Goal: Transaction & Acquisition: Purchase product/service

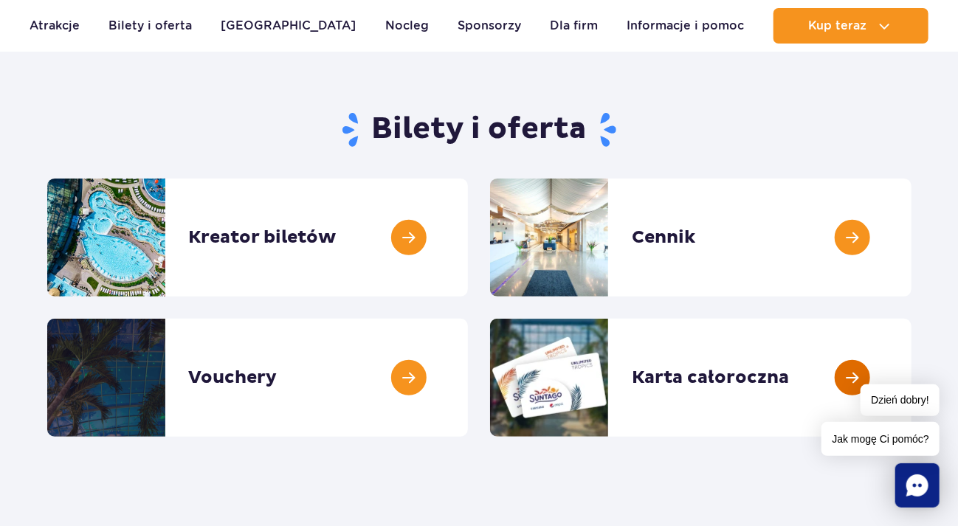
scroll to position [89, 0]
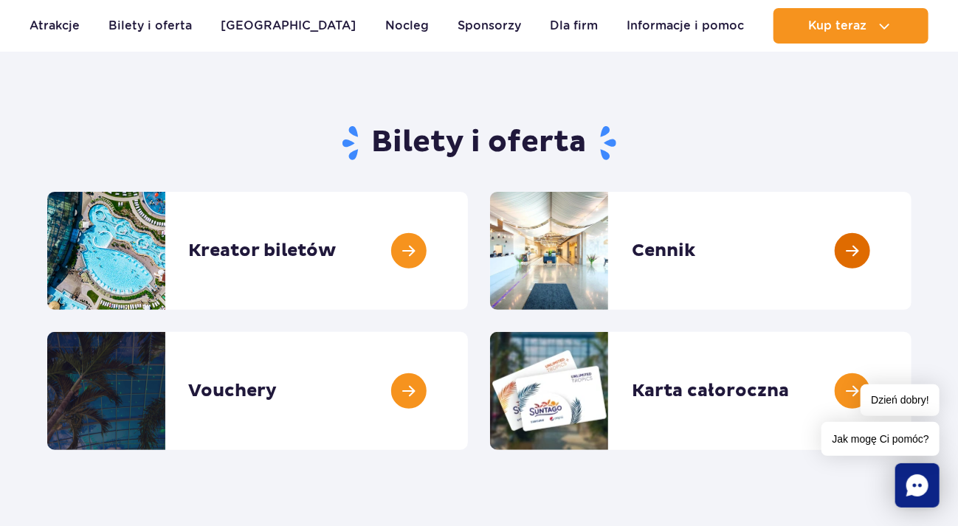
click at [911, 244] on link at bounding box center [911, 251] width 0 height 118
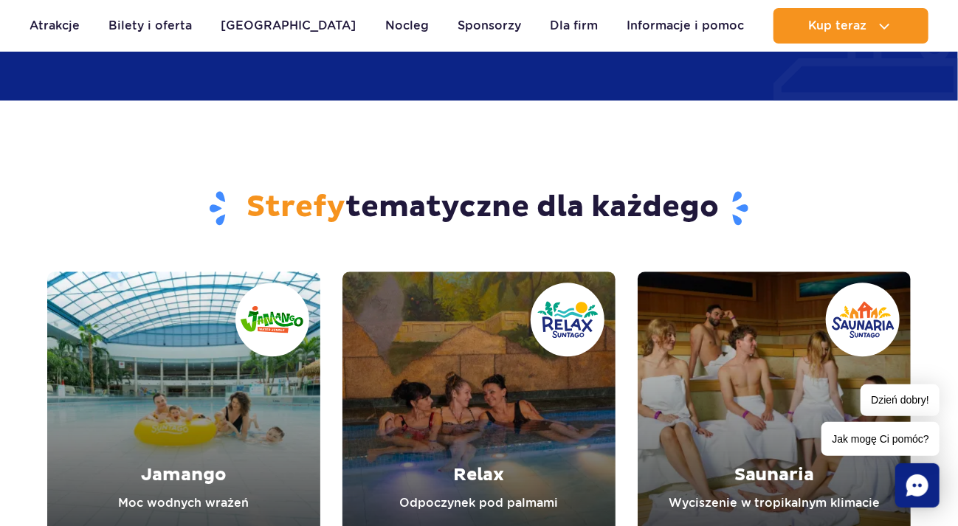
scroll to position [1151, 0]
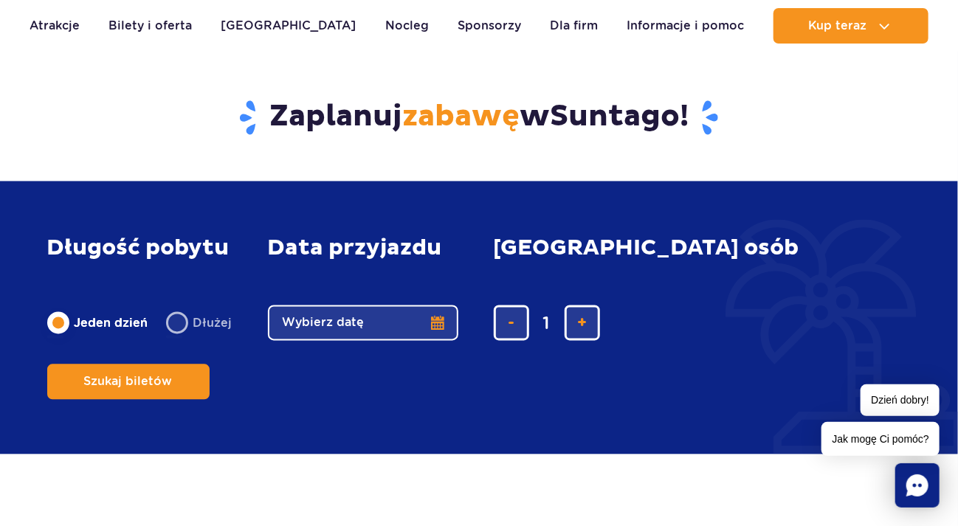
click at [391, 341] on button "Wybierz datę" at bounding box center [363, 323] width 190 height 35
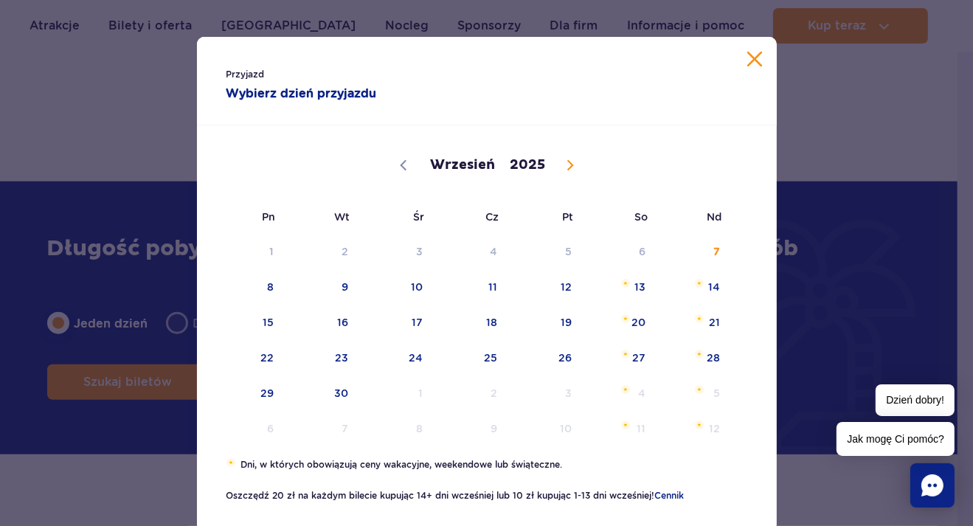
click at [560, 158] on span at bounding box center [570, 165] width 25 height 25
click at [398, 164] on icon at bounding box center [403, 165] width 10 height 10
select select "10"
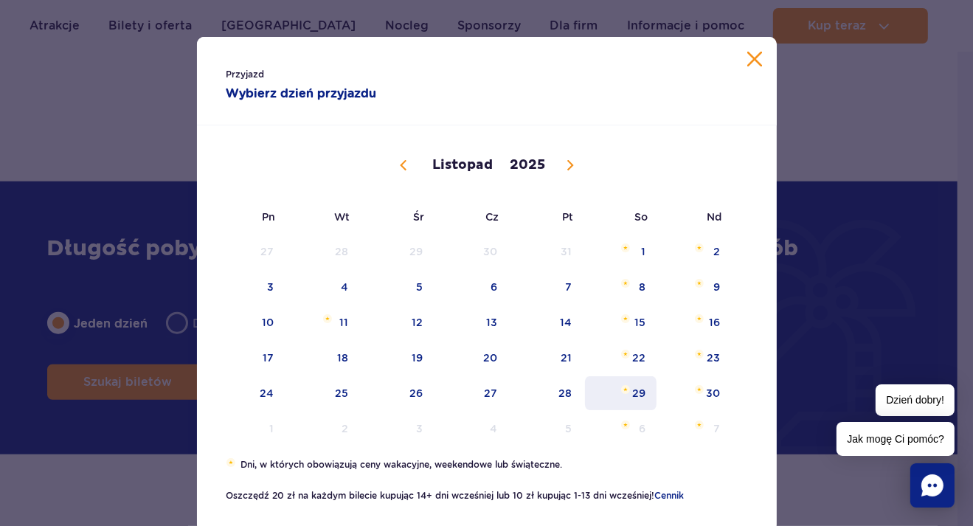
click at [616, 397] on span "29" at bounding box center [621, 393] width 75 height 34
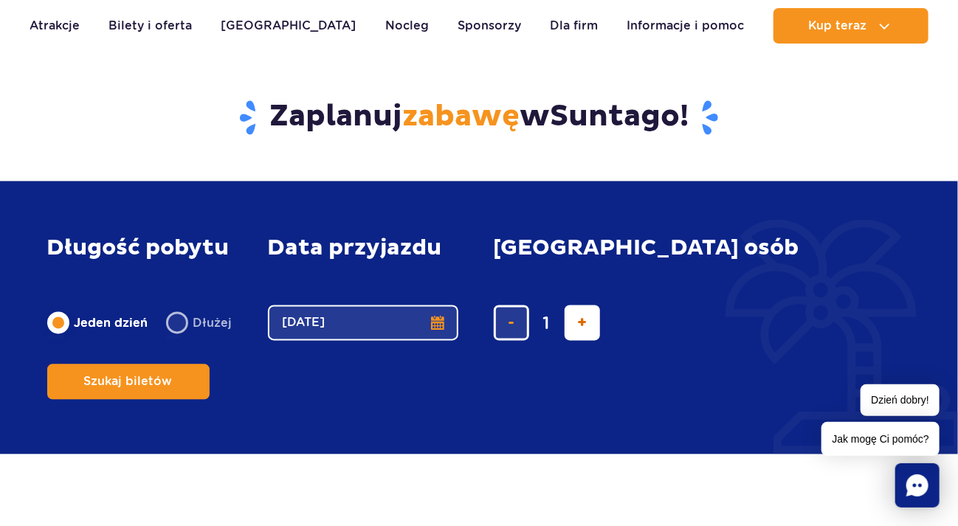
click at [569, 341] on button "dodaj bilet" at bounding box center [582, 323] width 35 height 35
type input "2"
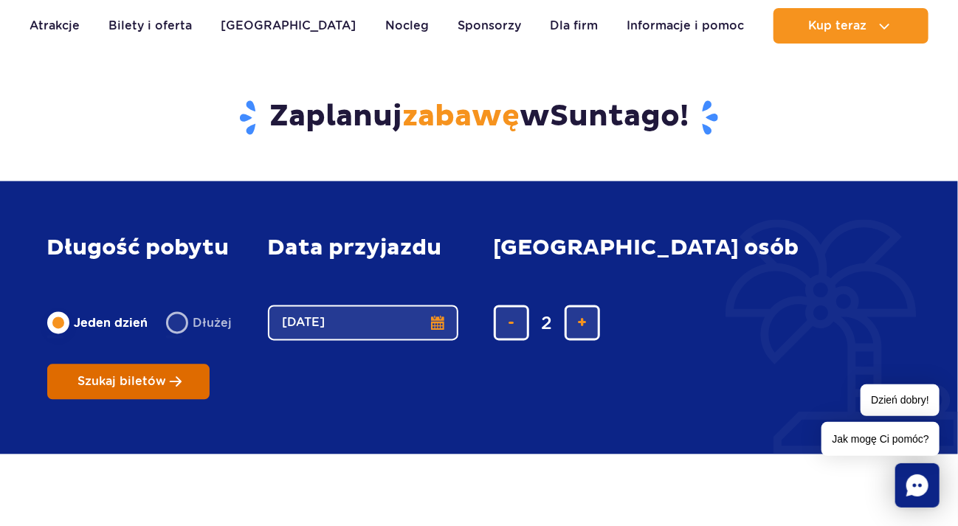
click at [167, 376] on span "Szukaj biletów" at bounding box center [122, 382] width 89 height 13
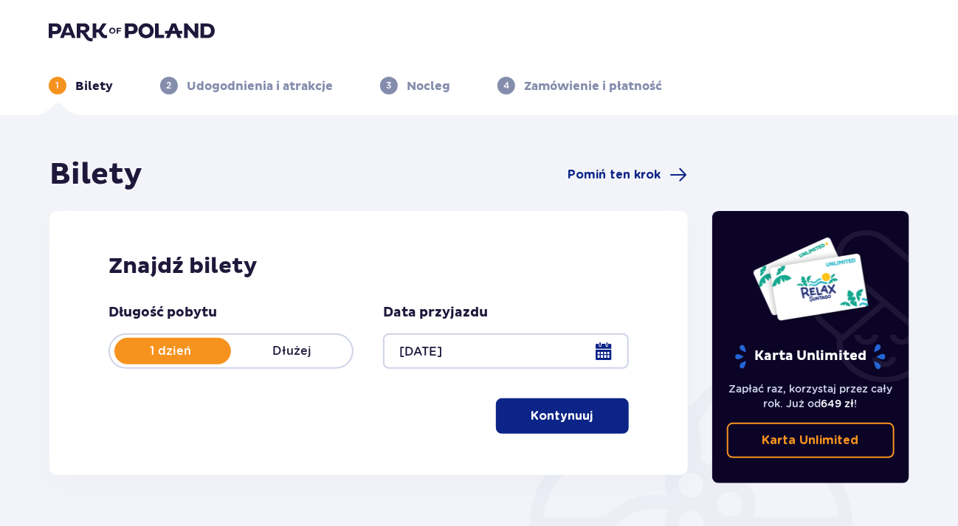
click at [562, 415] on p "Kontynuuj" at bounding box center [562, 416] width 62 height 16
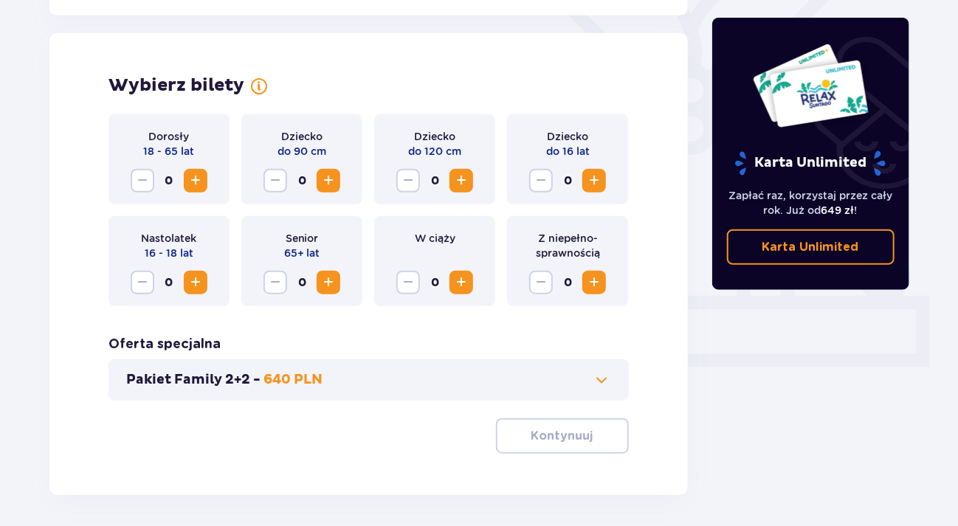
scroll to position [410, 0]
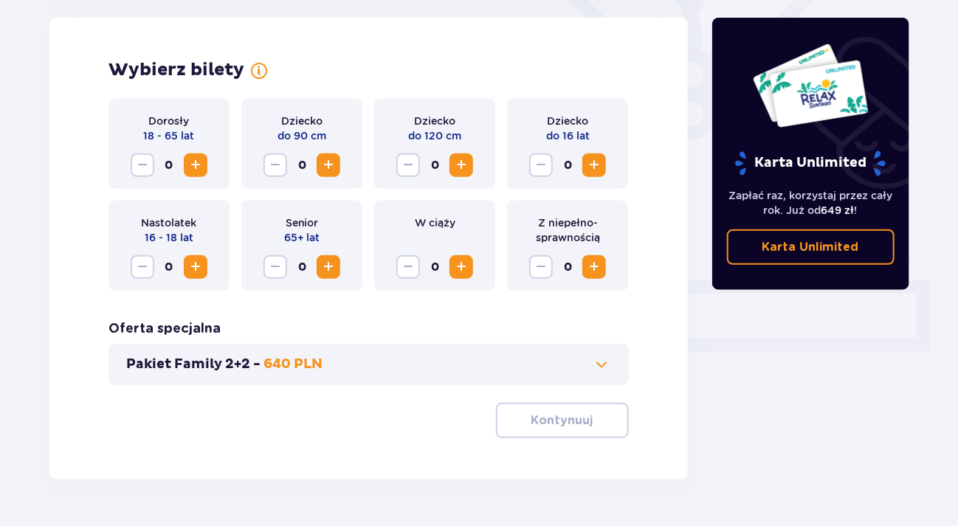
click at [187, 164] on button "Increase" at bounding box center [196, 165] width 24 height 24
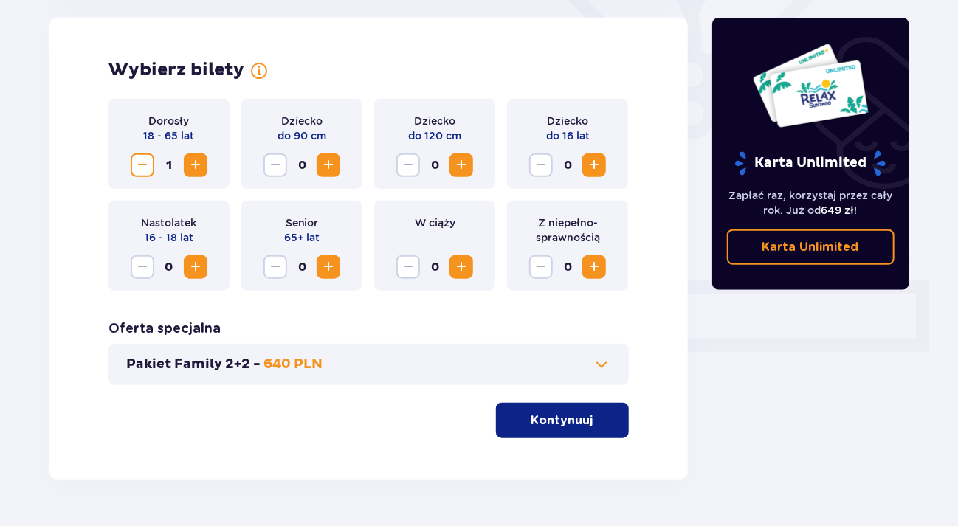
click at [187, 163] on span "Increase" at bounding box center [196, 165] width 18 height 18
click at [385, 356] on button "Pakiet Family 2+2 - 640 PLN" at bounding box center [368, 365] width 485 height 18
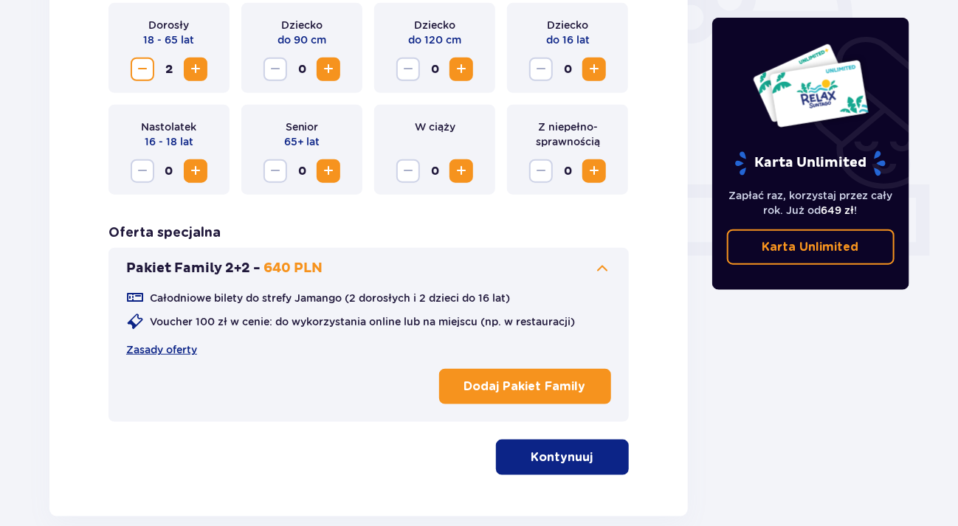
scroll to position [585, 0]
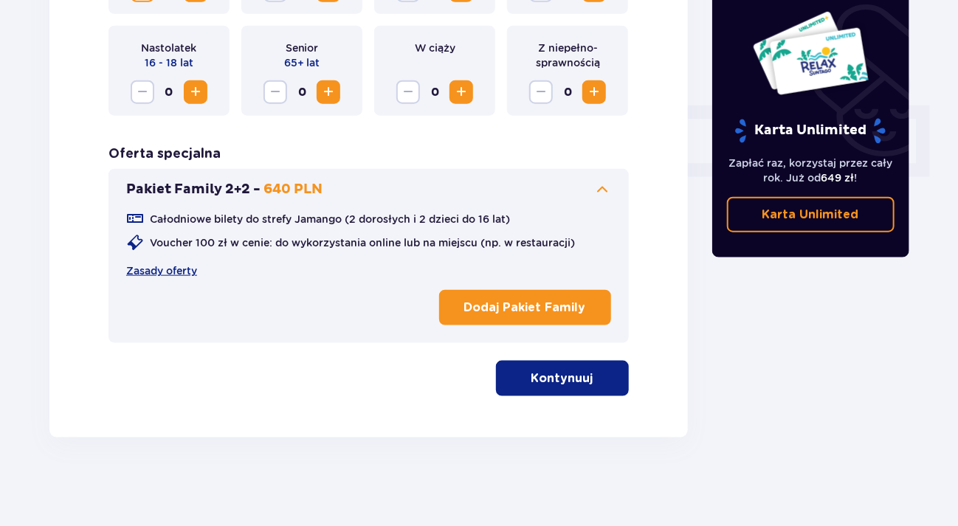
click at [543, 382] on p "Kontynuuj" at bounding box center [562, 378] width 62 height 16
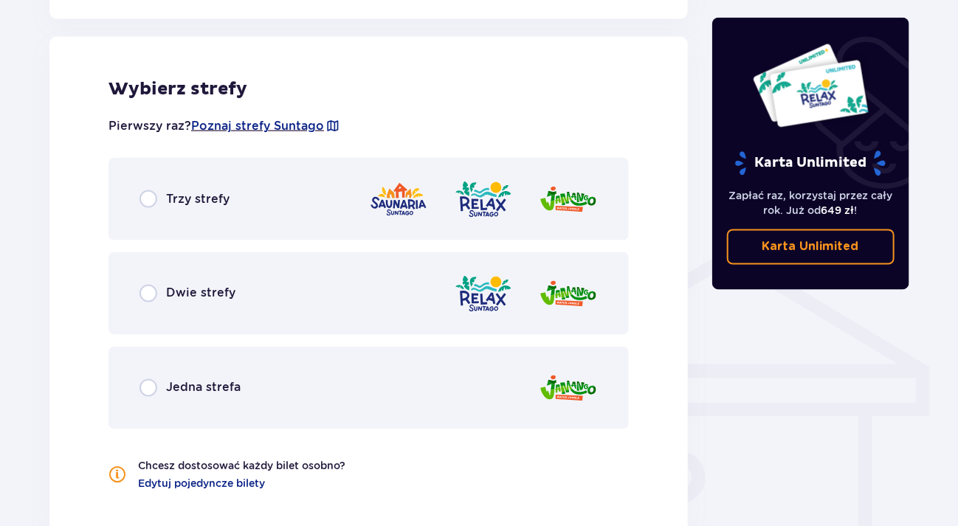
scroll to position [952, 0]
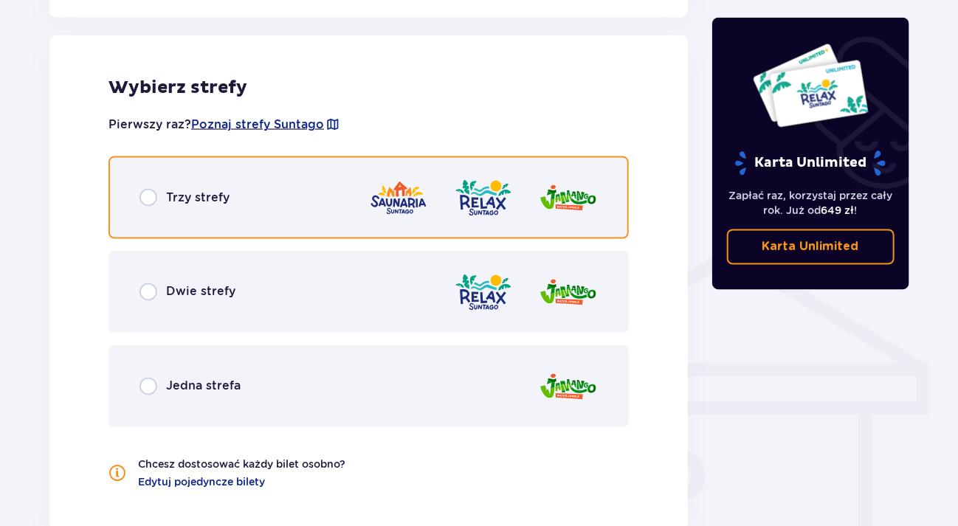
click at [144, 196] on input "radio" at bounding box center [148, 198] width 18 height 18
radio input "true"
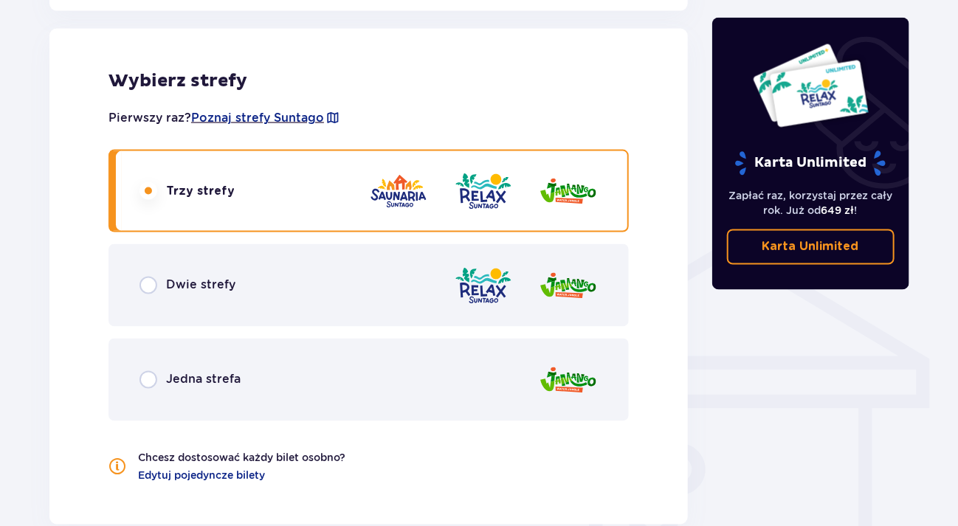
scroll to position [870, 0]
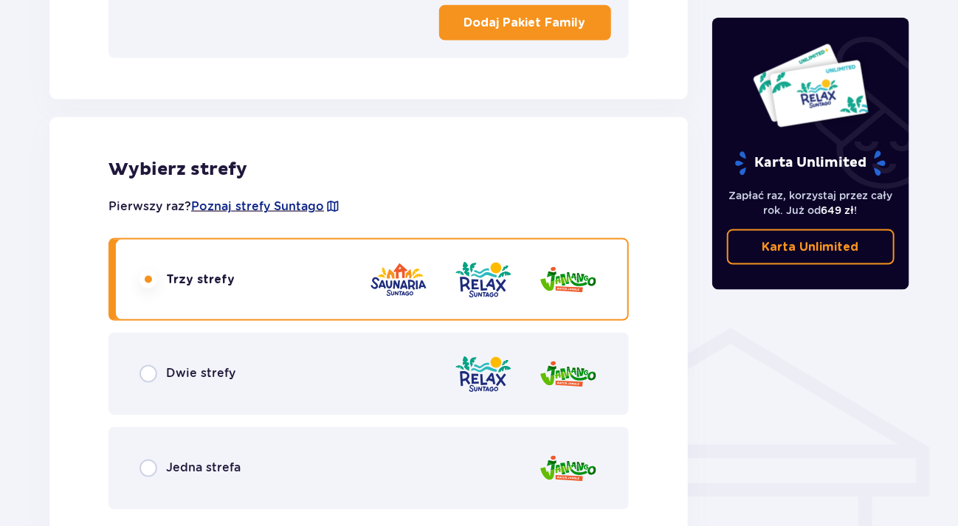
click at [157, 367] on div "Dwie strefy" at bounding box center [187, 374] width 96 height 18
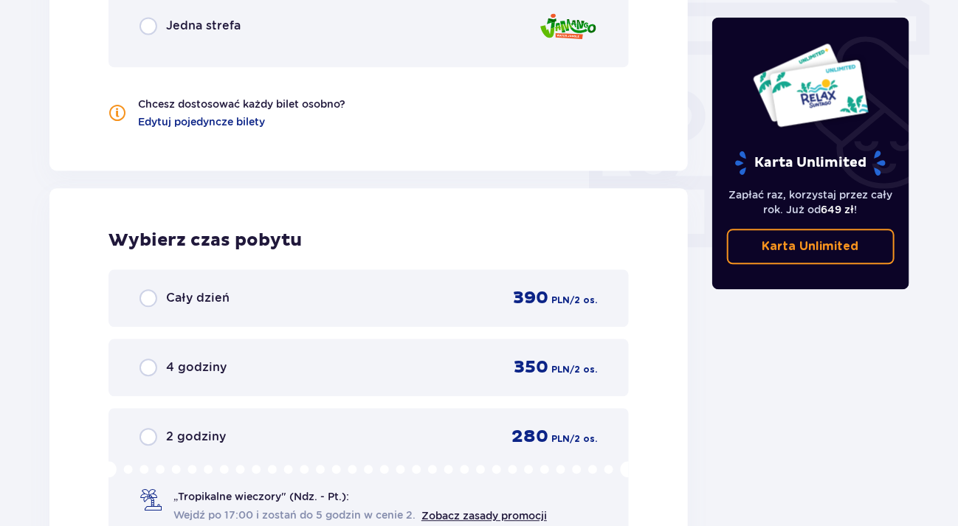
scroll to position [1047, 0]
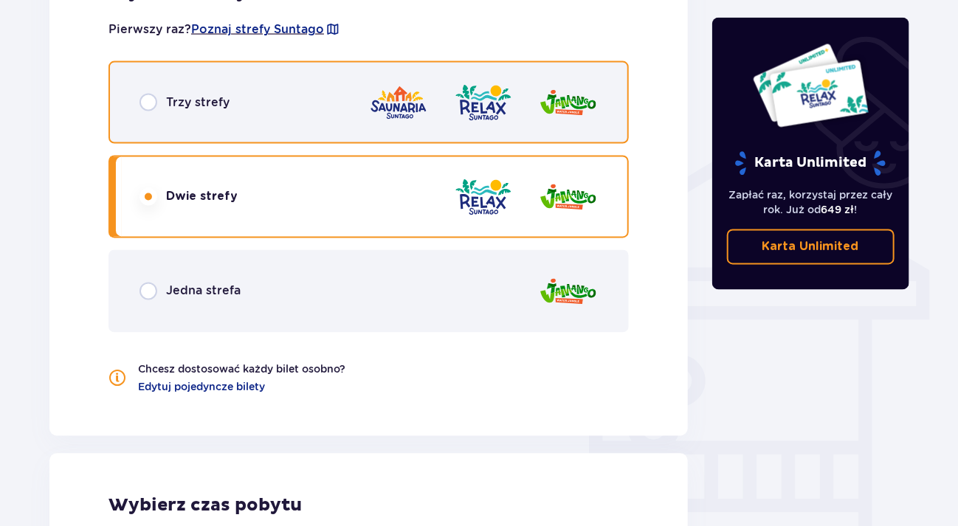
click at [149, 102] on input "radio" at bounding box center [148, 103] width 18 height 18
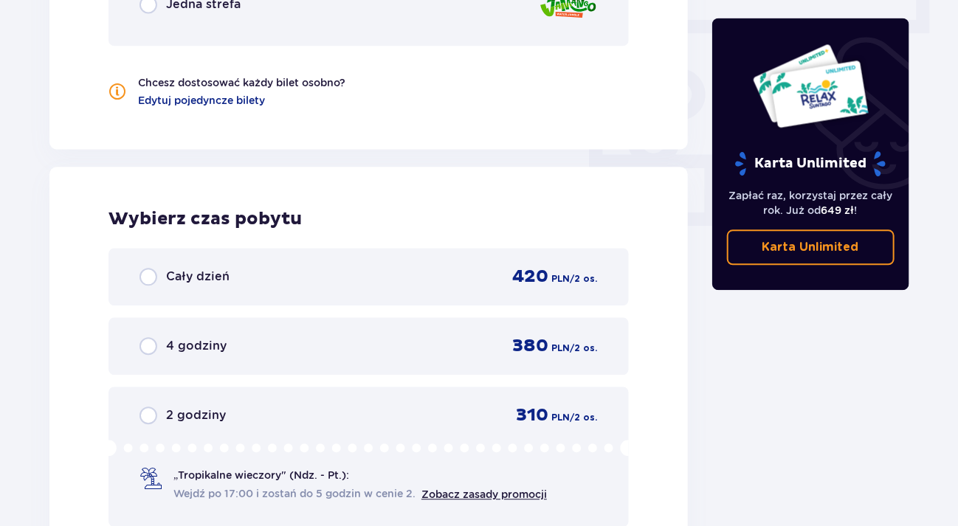
scroll to position [1136, 0]
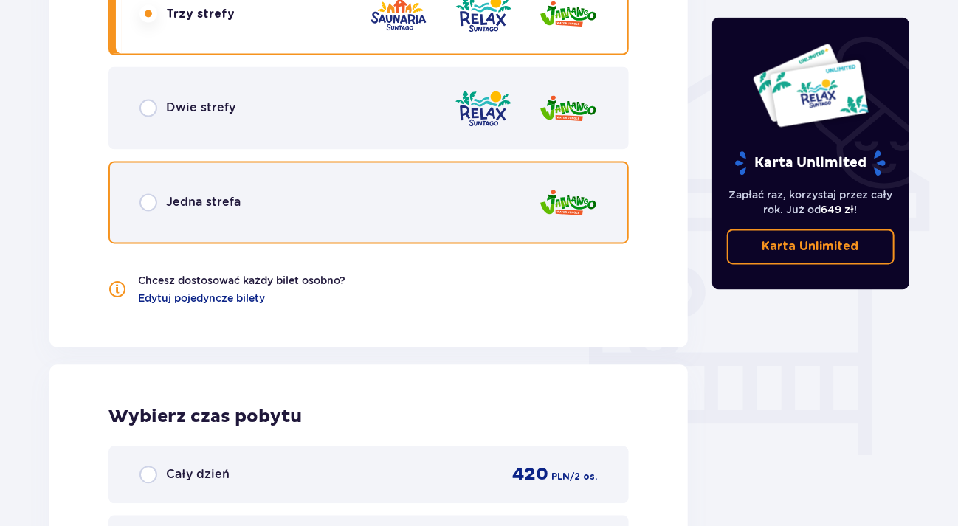
click at [152, 204] on input "radio" at bounding box center [148, 203] width 18 height 18
radio input "true"
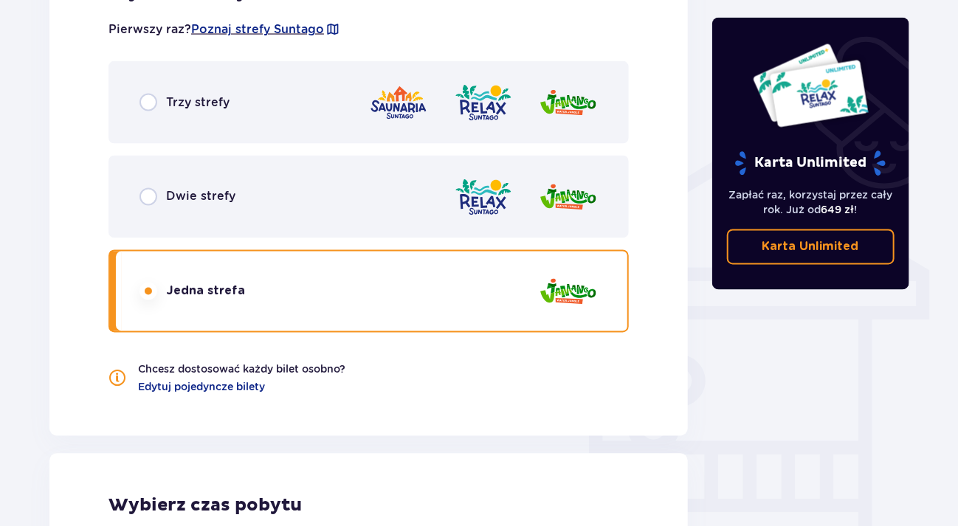
click at [154, 117] on div "Trzy strefy" at bounding box center [368, 102] width 520 height 83
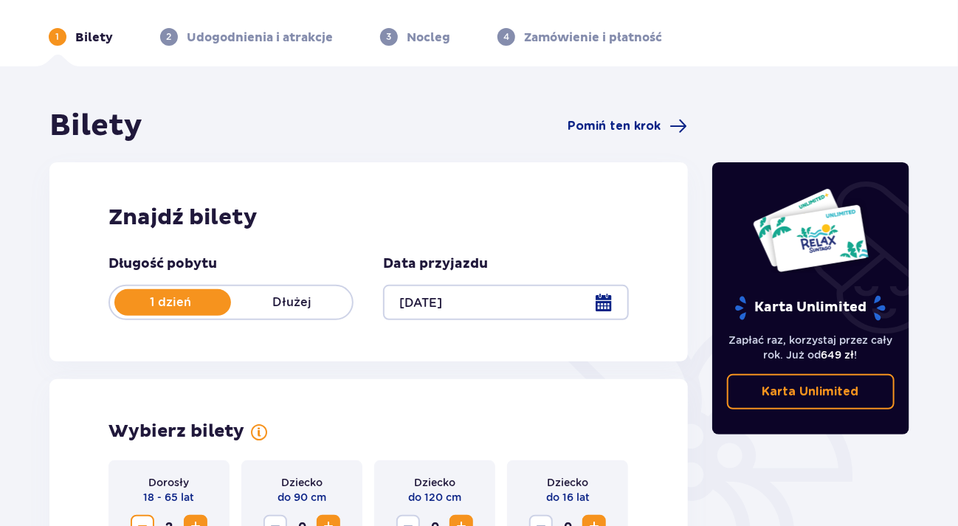
scroll to position [0, 0]
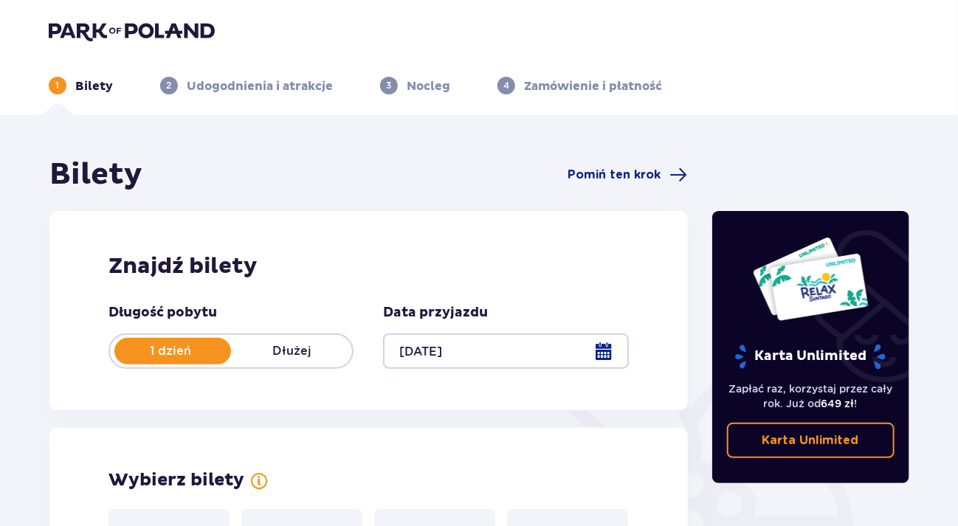
click at [121, 35] on img at bounding box center [132, 31] width 166 height 21
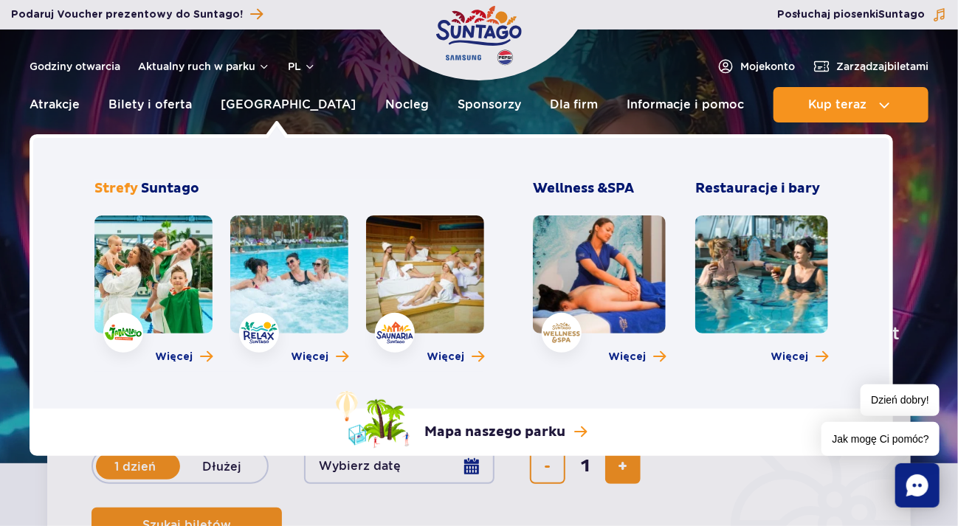
click at [232, 306] on link at bounding box center [289, 274] width 118 height 118
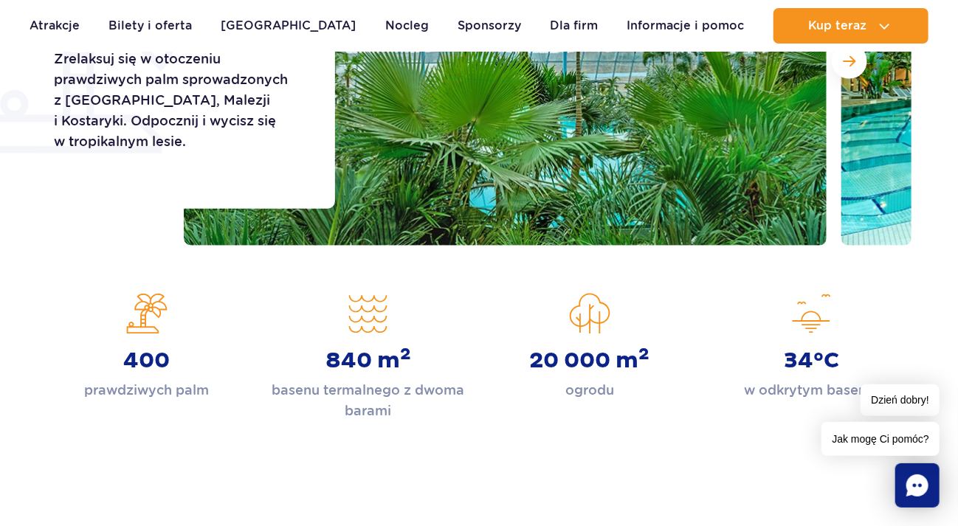
scroll to position [266, 0]
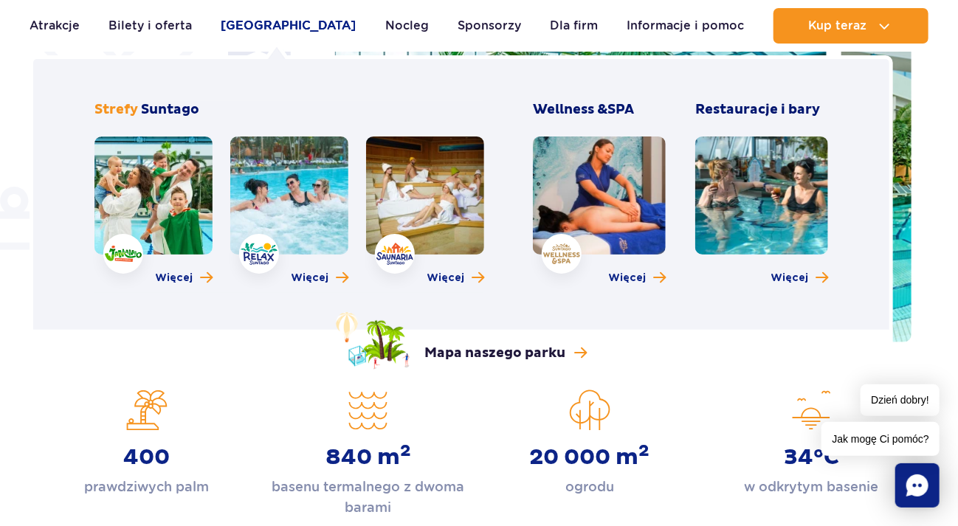
click at [308, 22] on link "[GEOGRAPHIC_DATA]" at bounding box center [288, 25] width 135 height 35
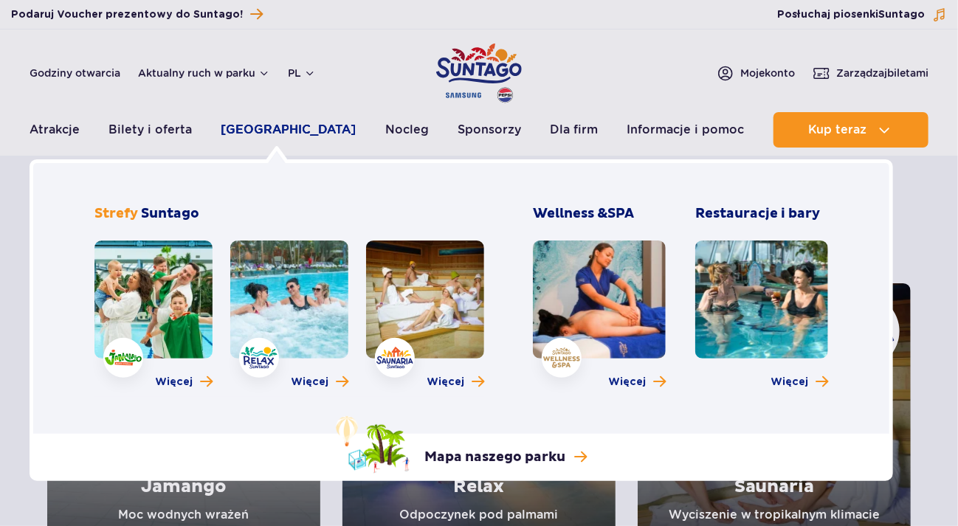
click at [256, 140] on link "[GEOGRAPHIC_DATA]" at bounding box center [288, 129] width 135 height 35
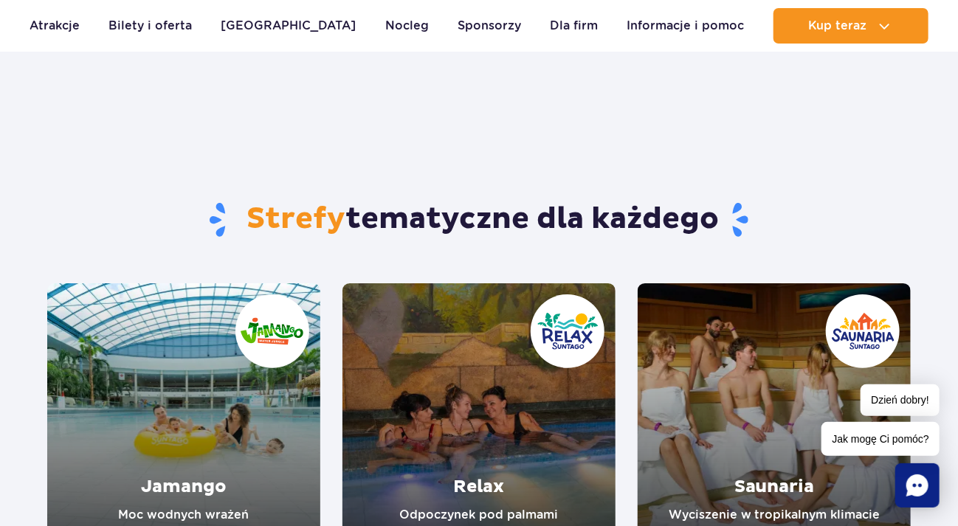
scroll to position [89, 0]
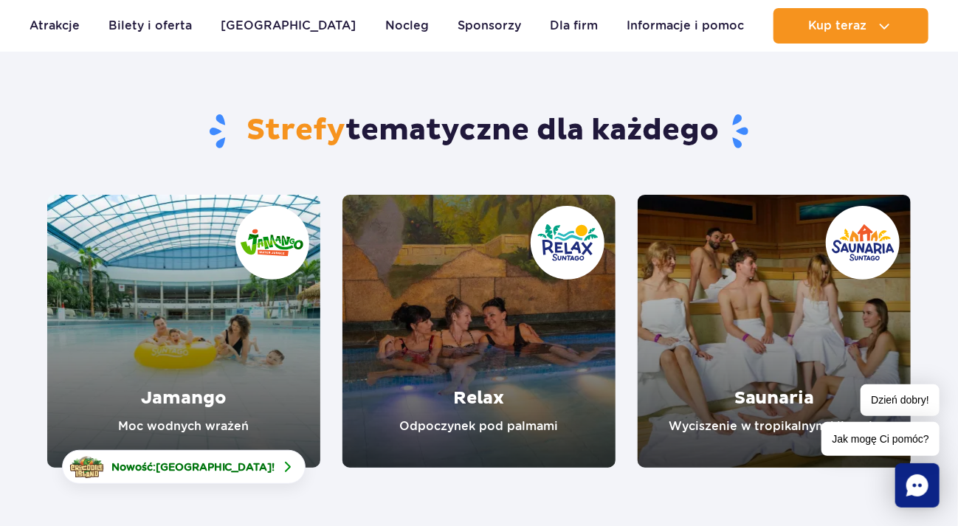
click at [210, 376] on link "Jamango" at bounding box center [183, 331] width 273 height 273
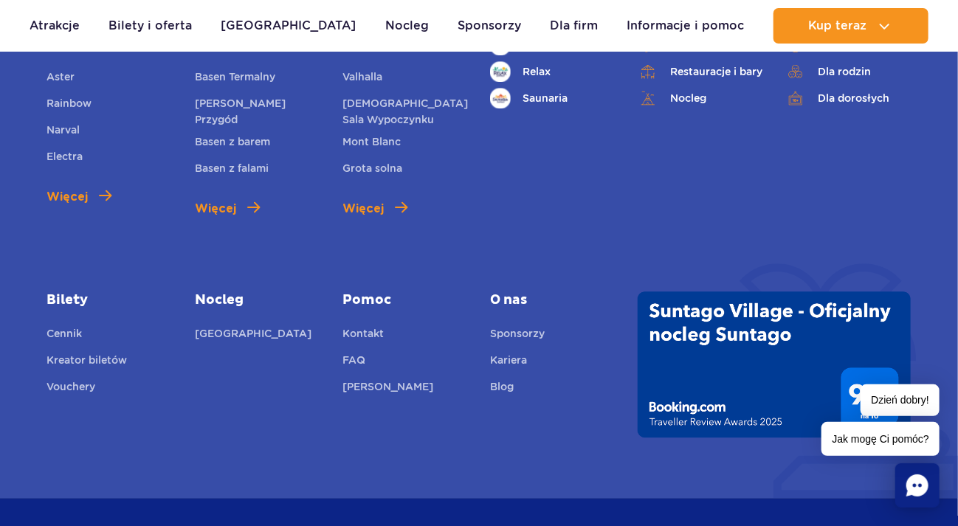
scroll to position [4281, 0]
